Goal: Task Accomplishment & Management: Manage account settings

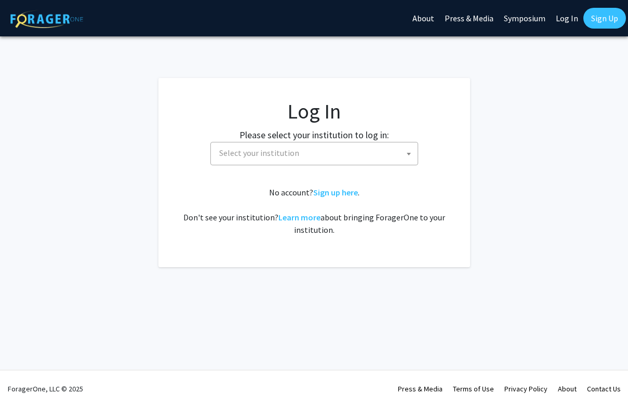
select select
click at [278, 153] on span "Select your institution" at bounding box center [259, 153] width 80 height 10
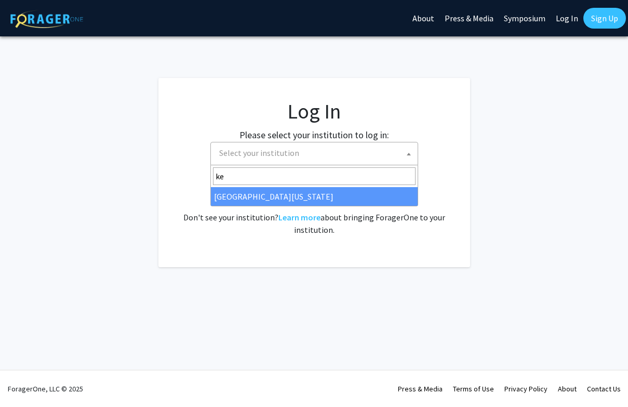
type input "ke"
select select "13"
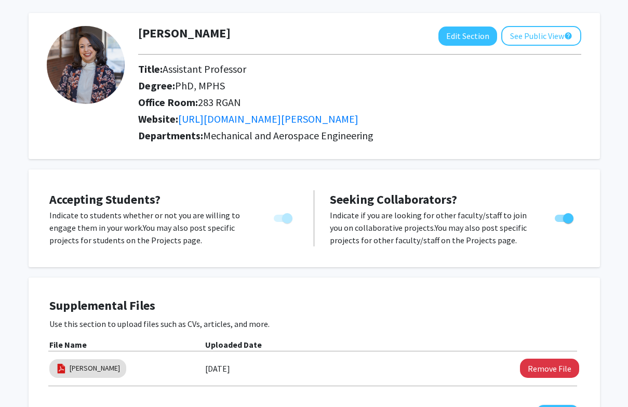
scroll to position [16, 0]
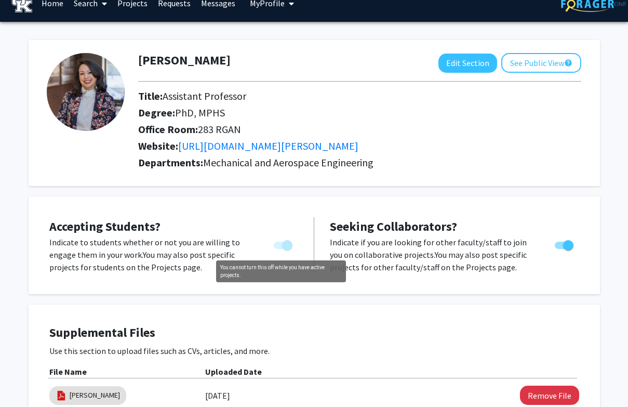
click at [280, 246] on span "You cannot turn this off while you have active projects." at bounding box center [283, 245] width 19 height 7
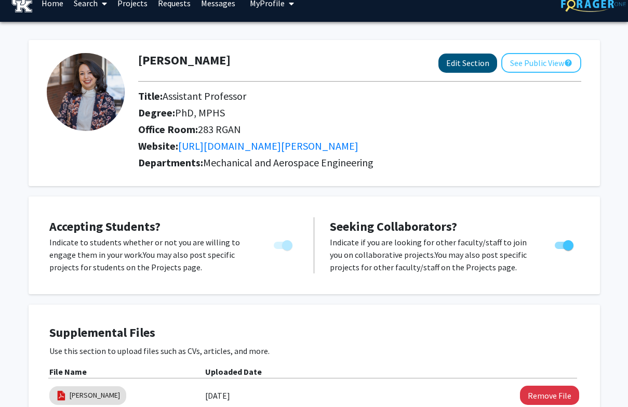
click at [453, 64] on button "Edit Section" at bounding box center [467, 63] width 59 height 19
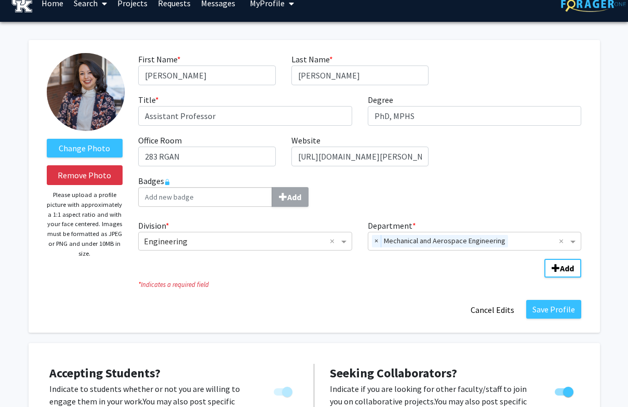
click at [133, 2] on link "Projects" at bounding box center [132, 3] width 41 height 36
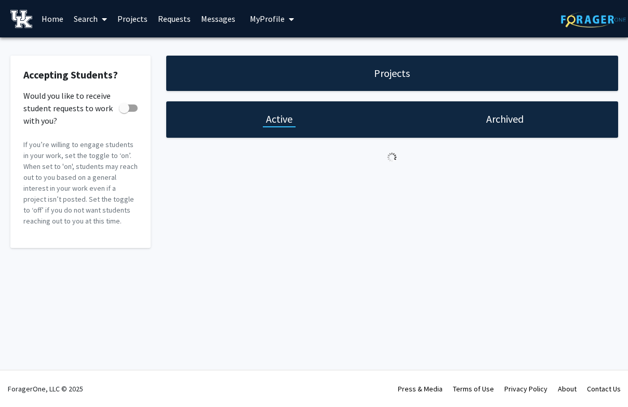
checkbox input "true"
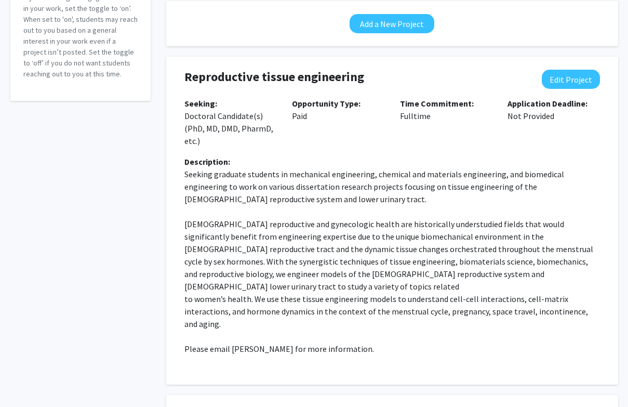
scroll to position [159, 0]
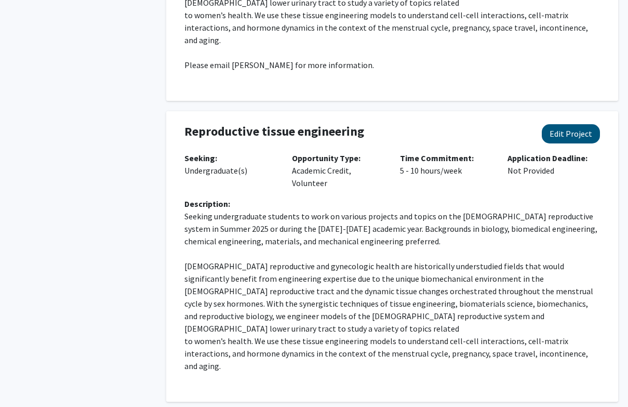
click at [573, 124] on button "Edit Project" at bounding box center [571, 133] width 58 height 19
select select "5 - 10"
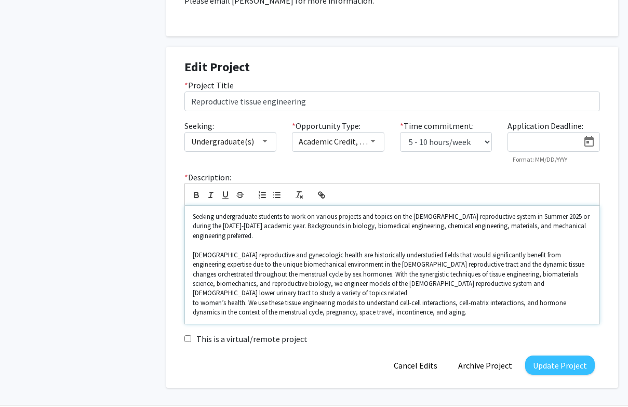
scroll to position [494, 0]
click at [476, 356] on button "Archive Project" at bounding box center [485, 365] width 70 height 19
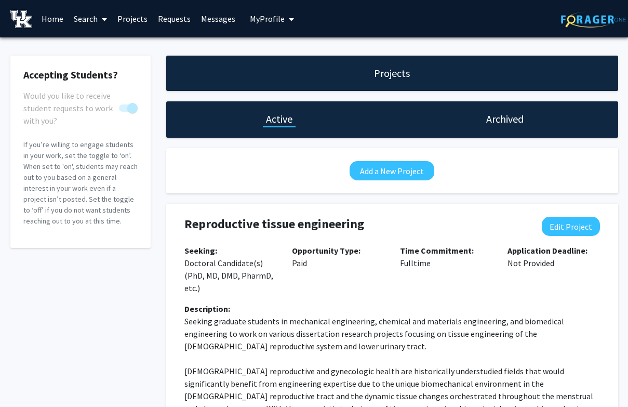
scroll to position [0, 0]
click at [266, 23] on span "My Profile" at bounding box center [267, 19] width 35 height 10
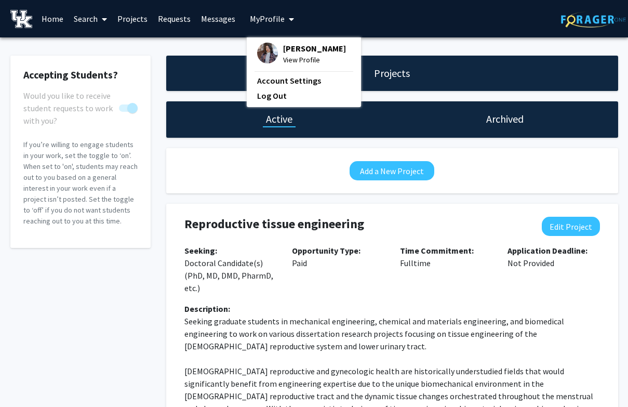
click at [283, 49] on span "[PERSON_NAME]" at bounding box center [314, 48] width 63 height 11
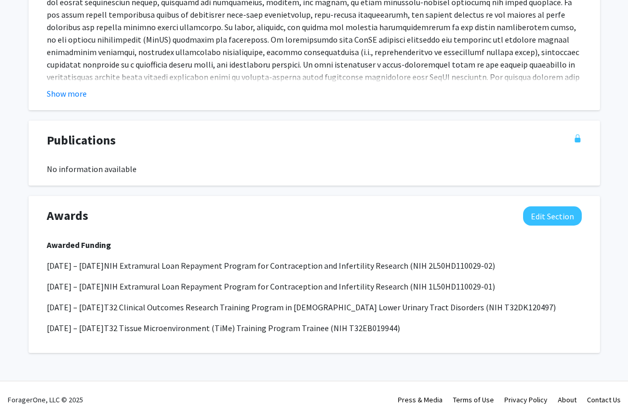
scroll to position [840, 0]
